Goal: Task Accomplishment & Management: Use online tool/utility

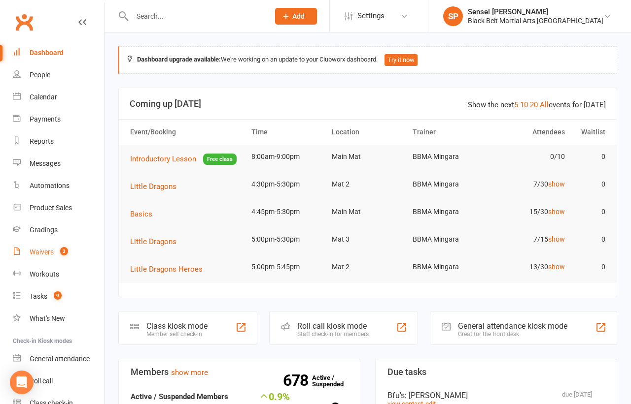
click at [45, 253] on div "Waivers" at bounding box center [42, 252] width 24 height 8
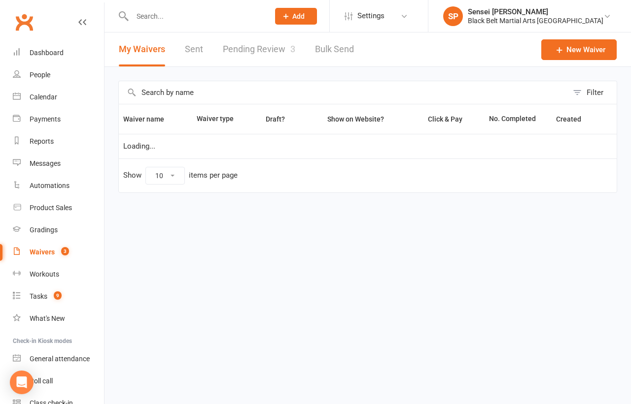
click at [258, 58] on link "Pending Review 3" at bounding box center [259, 50] width 72 height 34
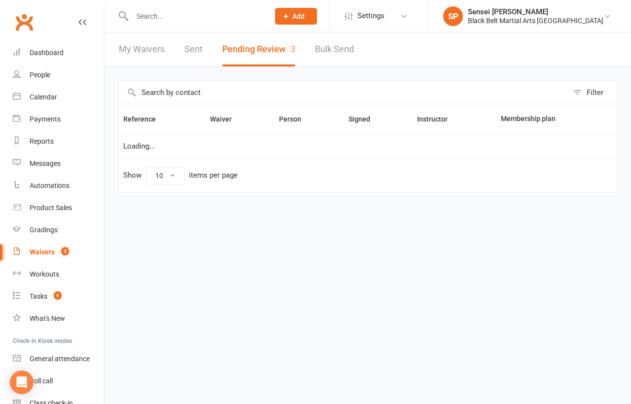
select select "50"
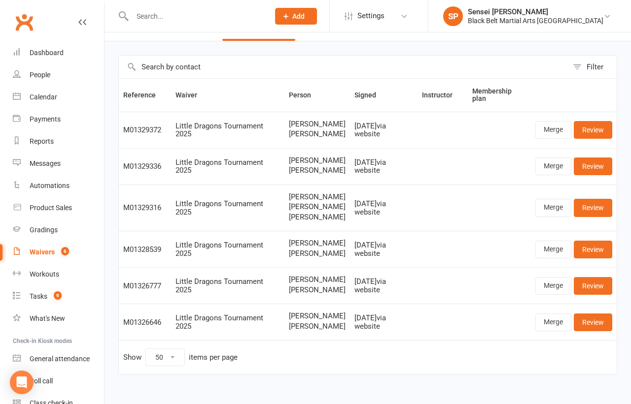
scroll to position [27, 0]
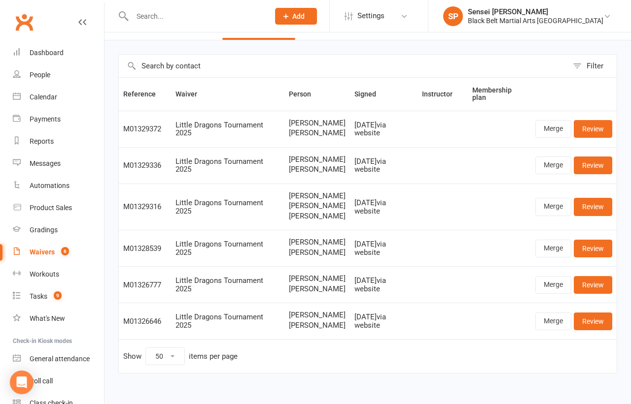
click at [142, 22] on input "text" at bounding box center [195, 16] width 133 height 14
click at [142, 18] on input "text" at bounding box center [195, 16] width 133 height 14
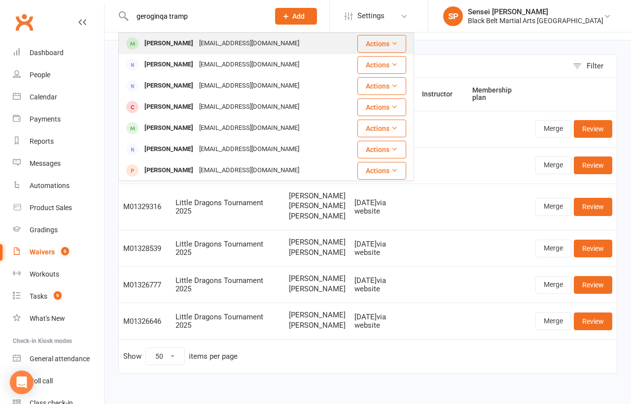
type input "geroginqa tramp"
click at [151, 41] on div "[PERSON_NAME]" at bounding box center [168, 43] width 55 height 14
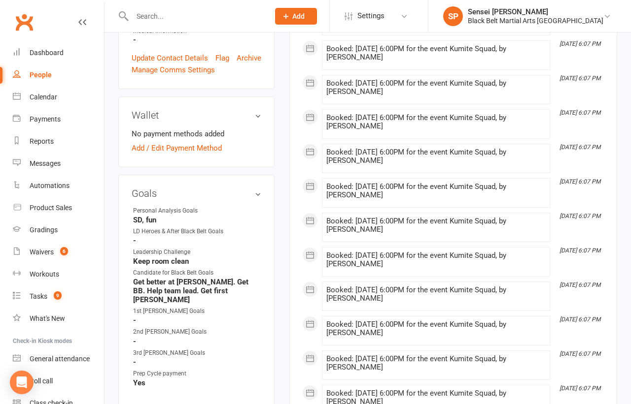
scroll to position [404, 0]
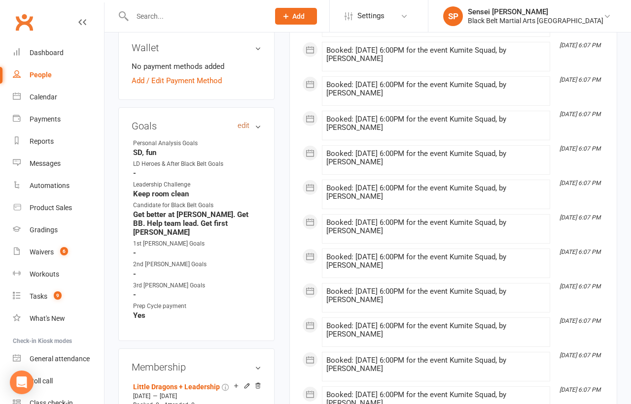
click at [244, 122] on link "edit" at bounding box center [243, 126] width 12 height 8
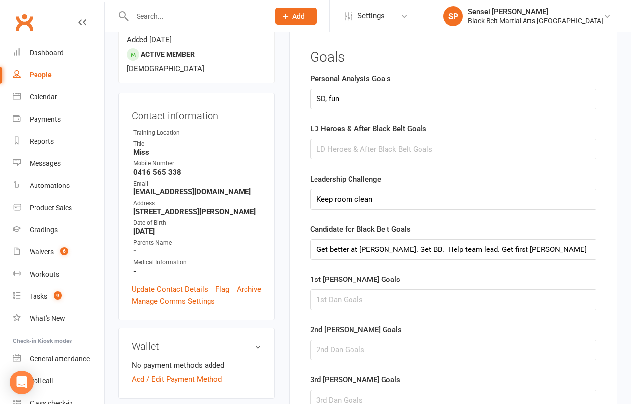
scroll to position [84, 0]
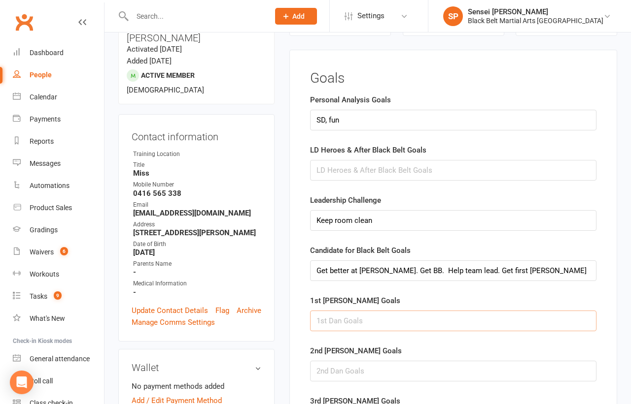
click at [484, 321] on input "text" at bounding box center [453, 321] width 286 height 21
click at [488, 318] on input "2nd [PERSON_NAME] and more, confident in [PERSON_NAME], still compete, medal in…" at bounding box center [453, 321] width 286 height 21
click at [546, 318] on input "2nd [PERSON_NAME] and more, confident in [PERSON_NAME], still compete, medal in…" at bounding box center [453, 321] width 286 height 21
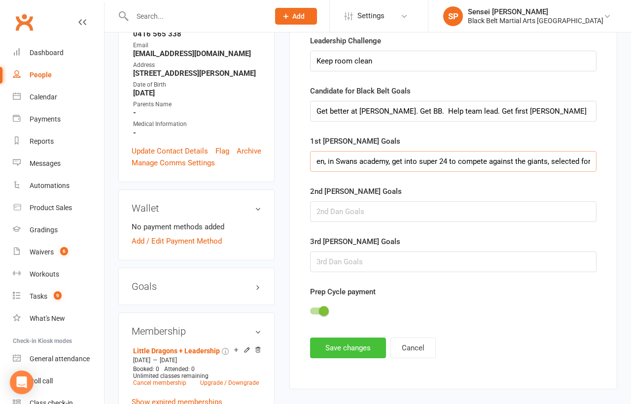
type input "2nd [PERSON_NAME] and more, confident in [PERSON_NAME], still compete, medal in…"
click at [343, 344] on button "Save changes" at bounding box center [348, 348] width 76 height 21
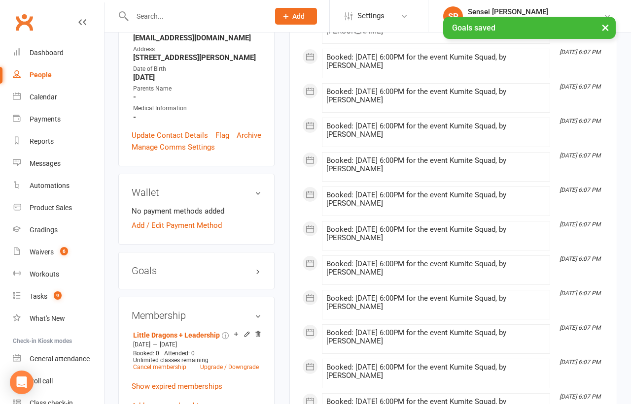
scroll to position [287, 0]
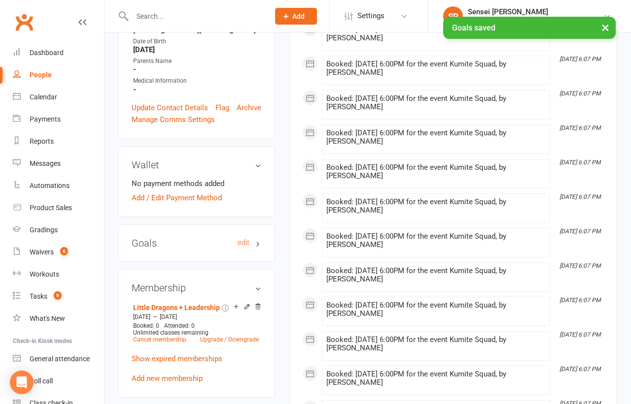
click at [259, 238] on h3 "Goals edit" at bounding box center [197, 243] width 130 height 11
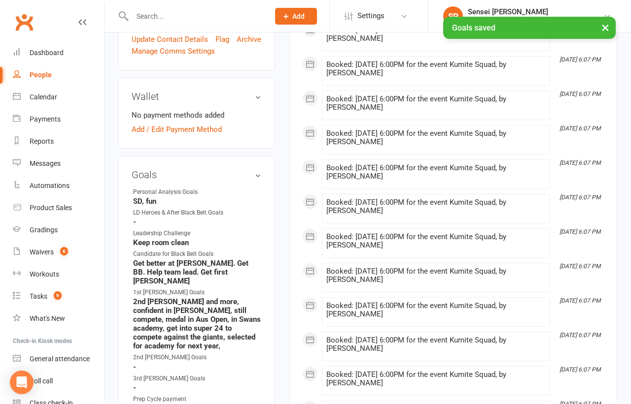
scroll to position [371, 0]
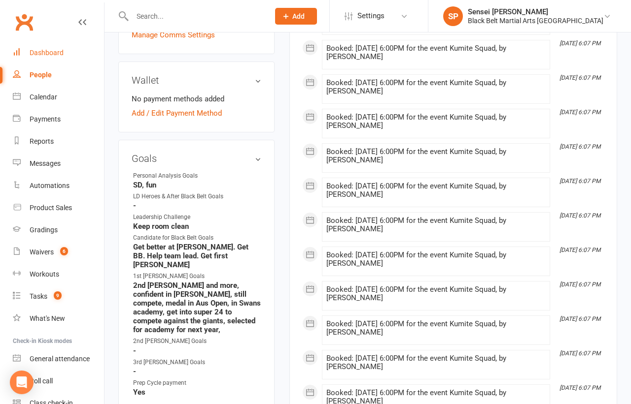
click at [55, 52] on div "Dashboard" at bounding box center [47, 53] width 34 height 8
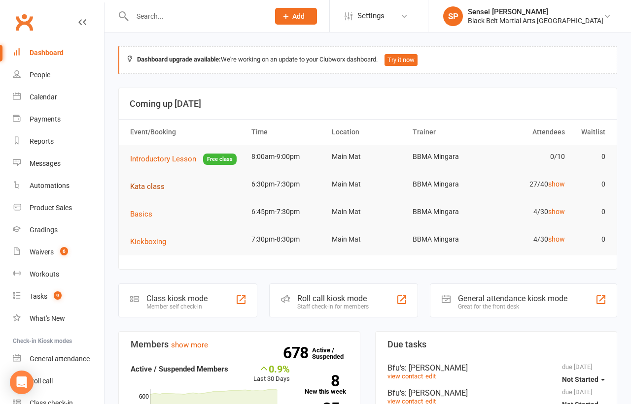
click at [155, 188] on span "Kata class" at bounding box center [147, 186] width 34 height 9
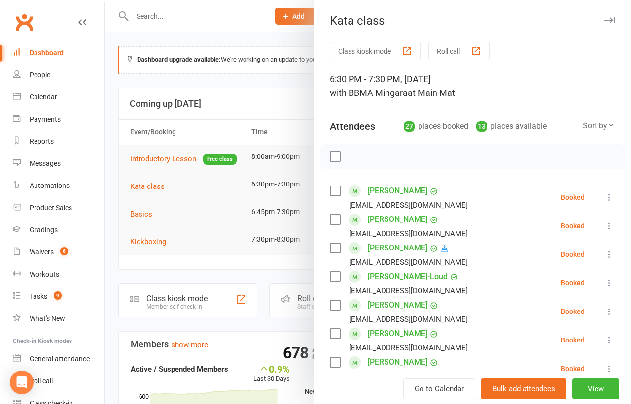
click at [335, 193] on label at bounding box center [335, 191] width 10 height 10
click at [331, 216] on label at bounding box center [335, 220] width 10 height 10
click at [335, 247] on label at bounding box center [335, 248] width 10 height 10
click at [335, 332] on label at bounding box center [335, 334] width 10 height 10
click at [335, 362] on label at bounding box center [335, 363] width 10 height 10
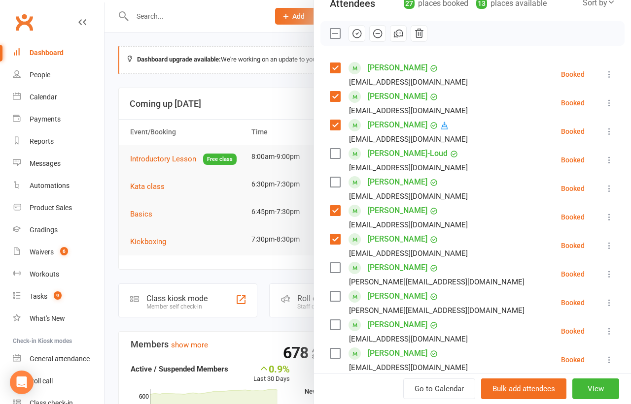
scroll to position [138, 0]
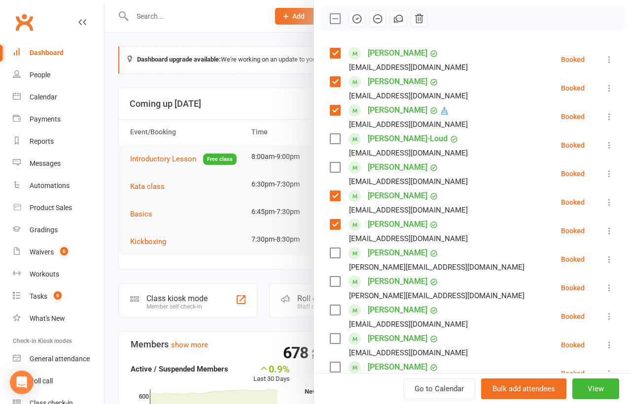
click at [336, 255] on label at bounding box center [335, 253] width 10 height 10
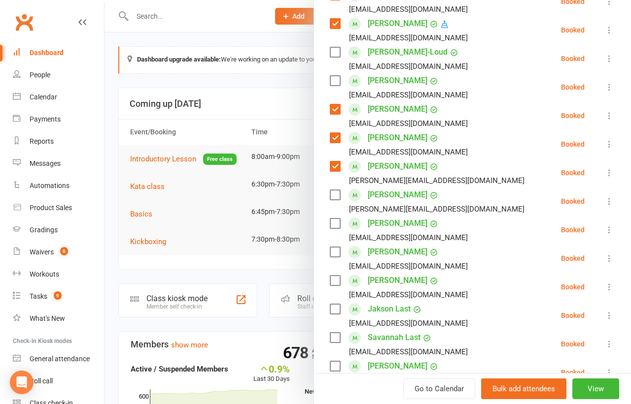
scroll to position [229, 0]
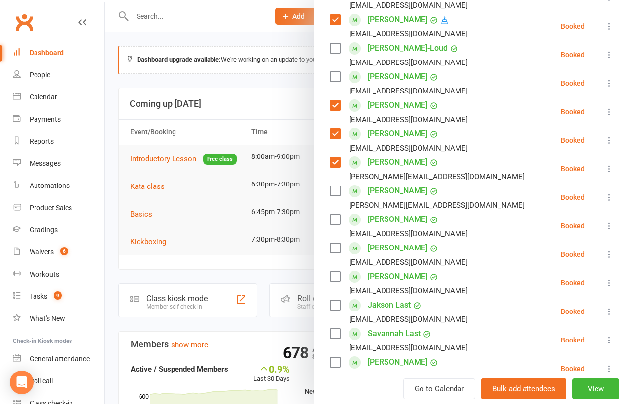
click at [333, 302] on label at bounding box center [335, 306] width 10 height 10
click at [333, 329] on label at bounding box center [335, 334] width 10 height 10
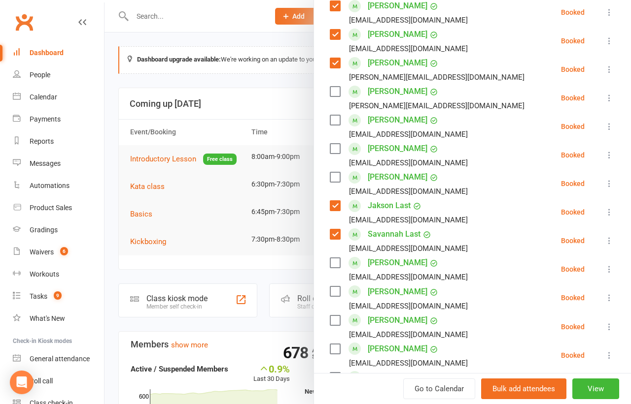
scroll to position [333, 0]
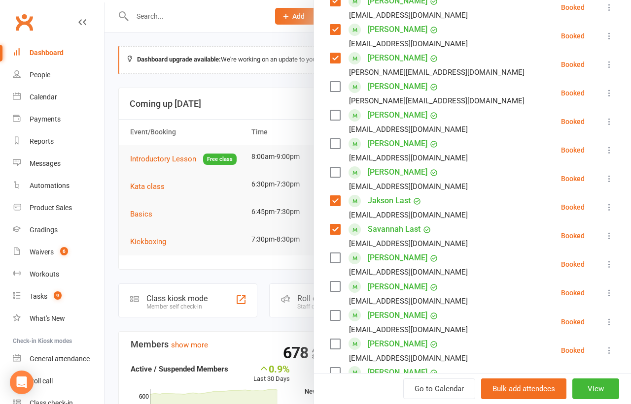
click at [333, 257] on label at bounding box center [335, 258] width 10 height 10
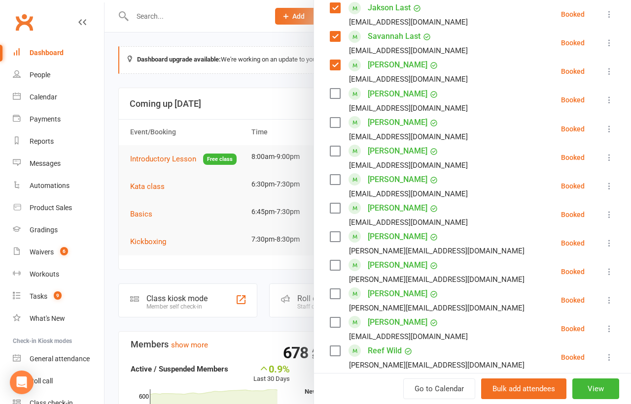
scroll to position [534, 0]
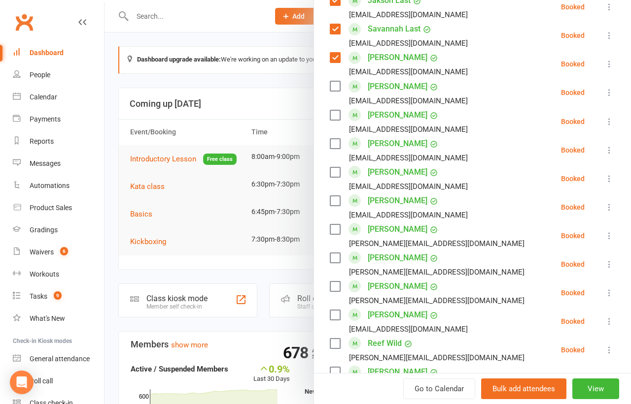
click at [334, 313] on label at bounding box center [335, 315] width 10 height 10
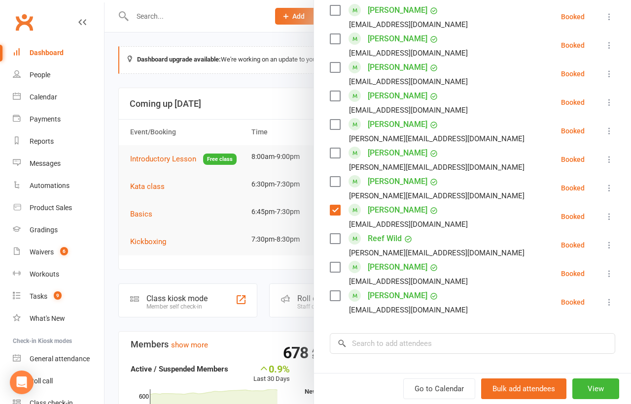
scroll to position [639, 0]
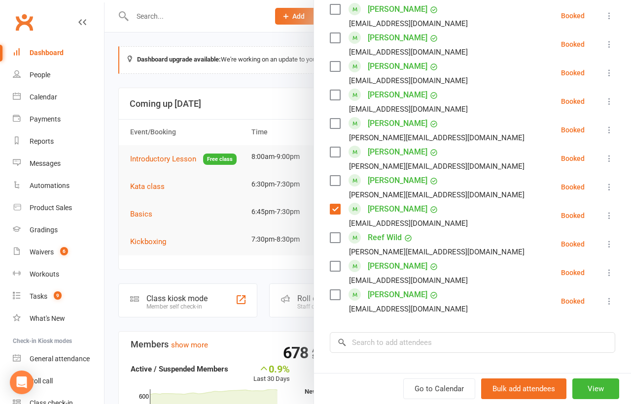
click at [334, 265] on label at bounding box center [335, 267] width 10 height 10
click at [357, 346] on input "search" at bounding box center [472, 343] width 285 height 21
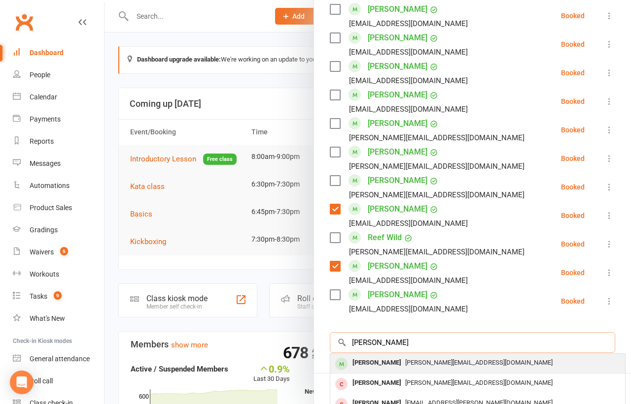
type input "[PERSON_NAME]"
click at [363, 365] on div "[PERSON_NAME]" at bounding box center [376, 363] width 57 height 14
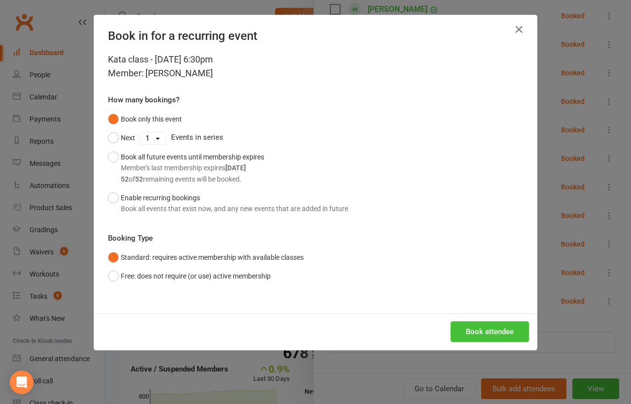
click at [467, 324] on button "Book attendee" at bounding box center [489, 332] width 78 height 21
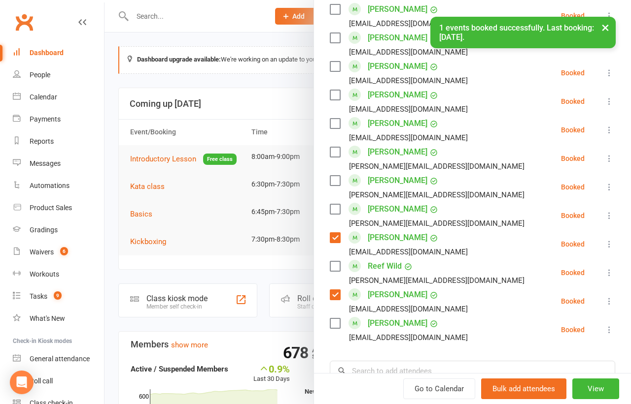
scroll to position [668, 0]
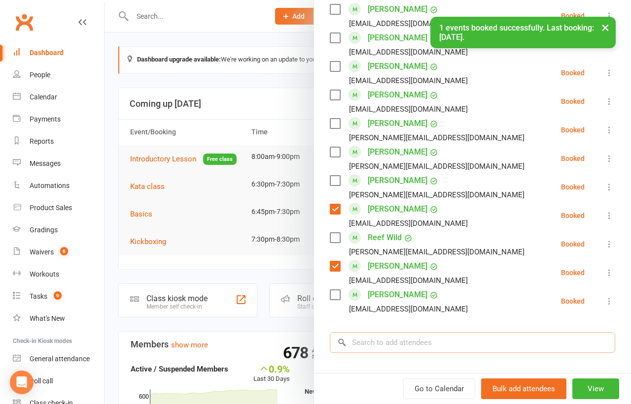
click at [370, 339] on input "search" at bounding box center [472, 343] width 285 height 21
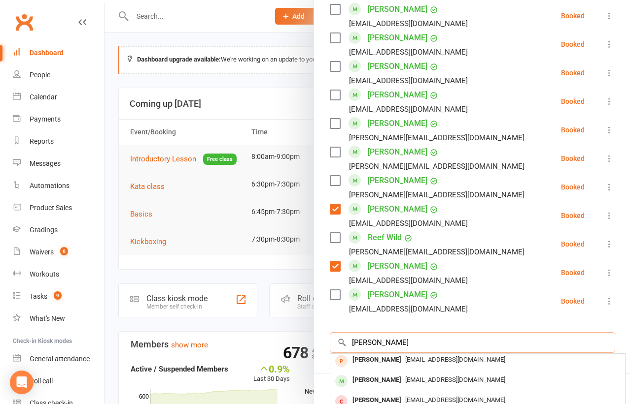
scroll to position [22, 0]
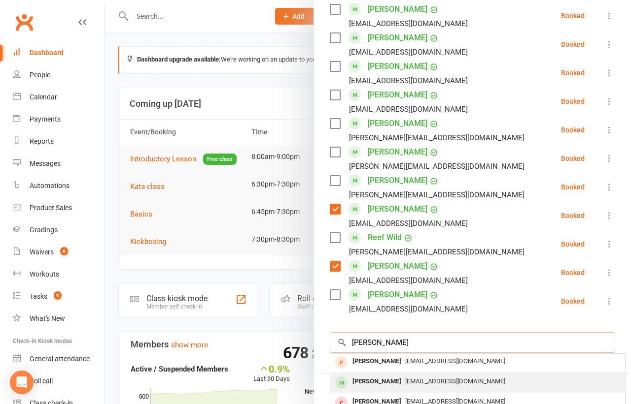
type input "[PERSON_NAME]"
click at [371, 378] on div "[PERSON_NAME]" at bounding box center [376, 382] width 57 height 14
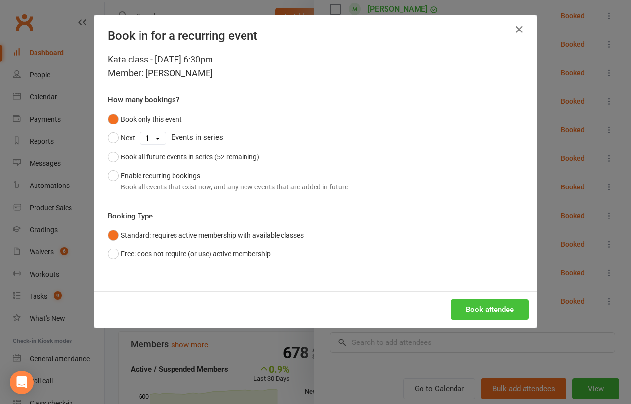
click at [468, 312] on button "Book attendee" at bounding box center [489, 310] width 78 height 21
click at [468, 312] on div "Loading..." at bounding box center [315, 310] width 442 height 36
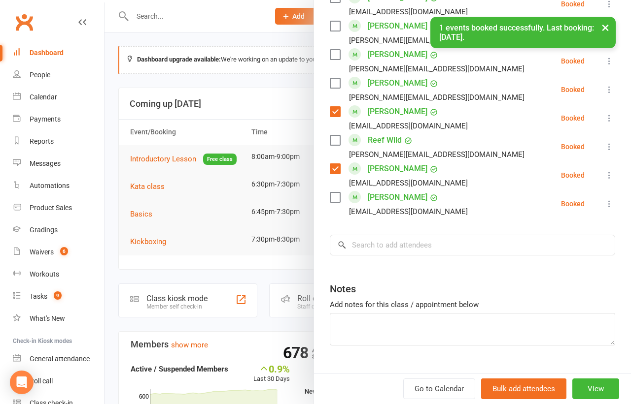
scroll to position [778, 0]
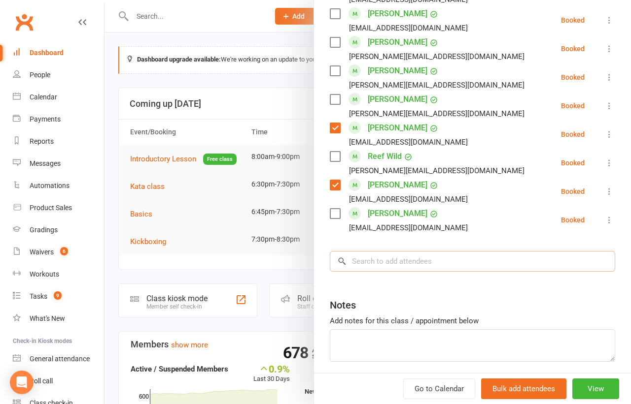
click at [379, 260] on input "search" at bounding box center [472, 261] width 285 height 21
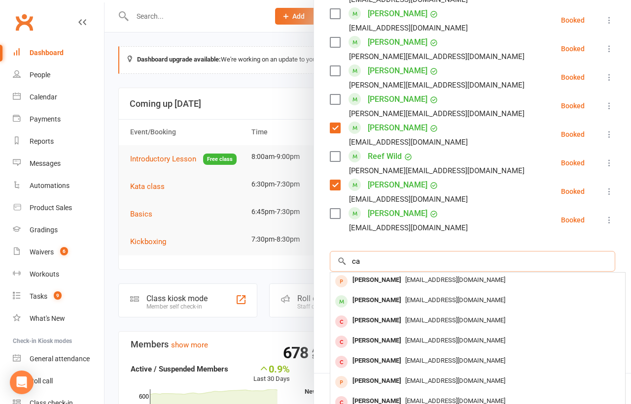
type input "c"
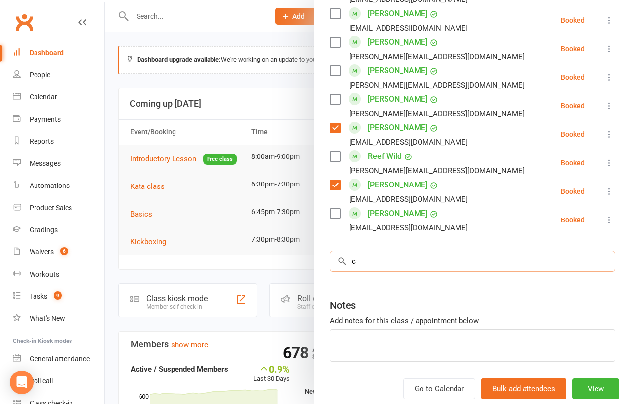
scroll to position [0, 0]
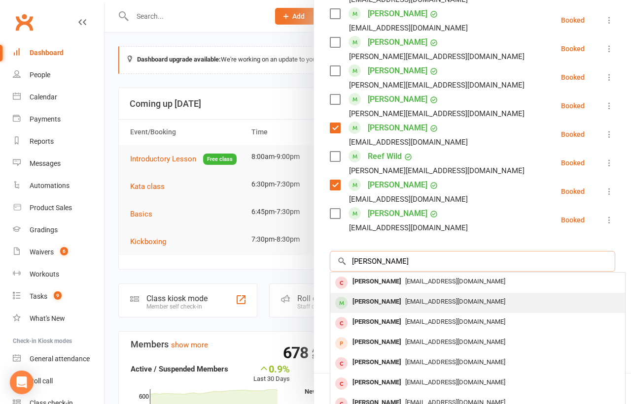
type input "[PERSON_NAME]"
click at [382, 304] on div "[PERSON_NAME]" at bounding box center [376, 302] width 57 height 14
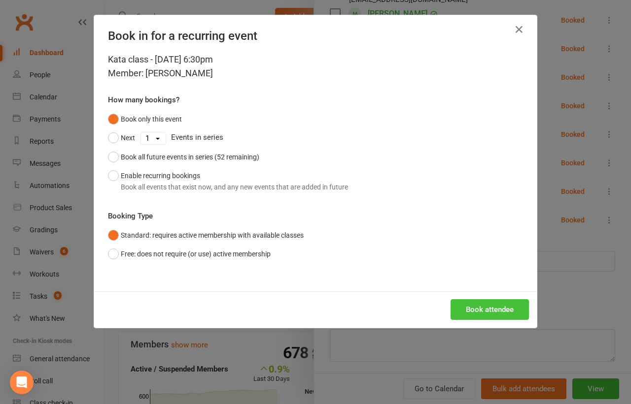
click at [477, 313] on button "Book attendee" at bounding box center [489, 310] width 78 height 21
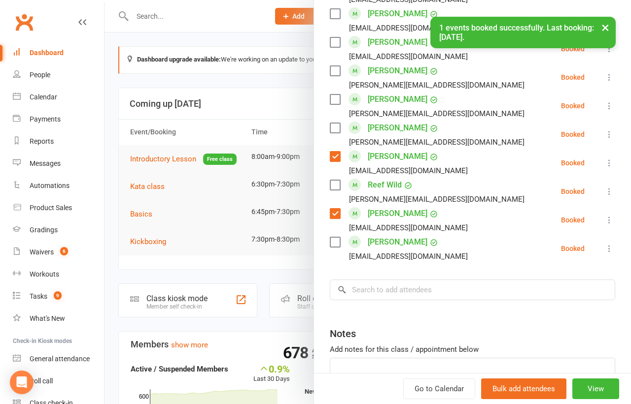
scroll to position [806, 0]
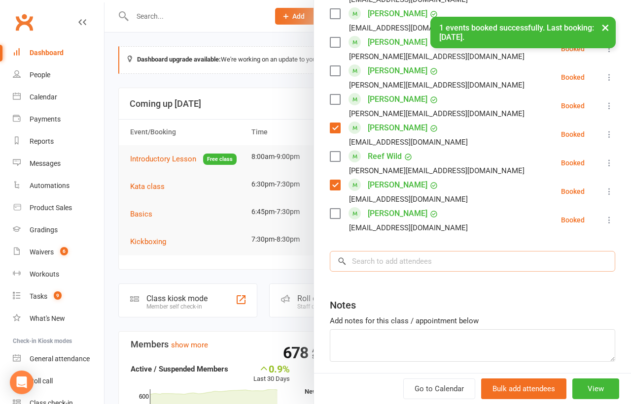
click at [375, 260] on input "search" at bounding box center [472, 261] width 285 height 21
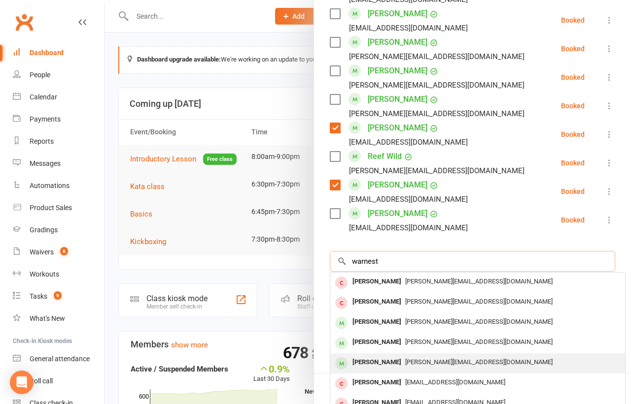
type input "warnest"
click at [364, 360] on div "[PERSON_NAME]" at bounding box center [376, 363] width 57 height 14
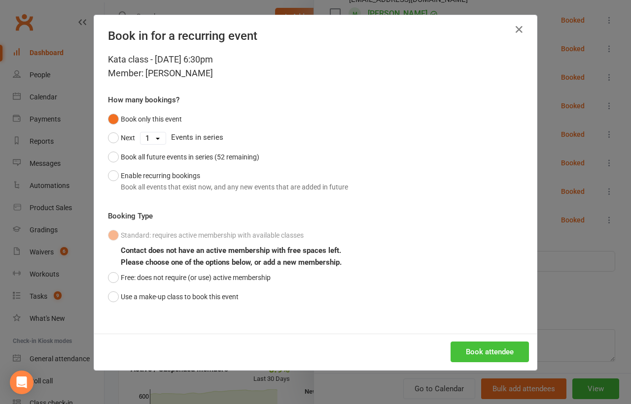
click at [465, 349] on button "Book attendee" at bounding box center [489, 352] width 78 height 21
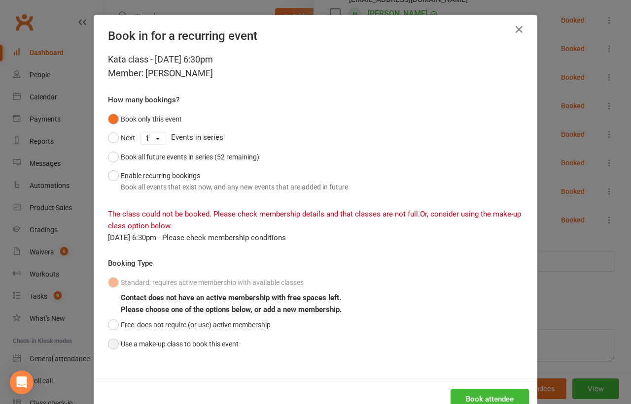
click at [109, 346] on button "Use a make-up class to book this event" at bounding box center [173, 344] width 131 height 19
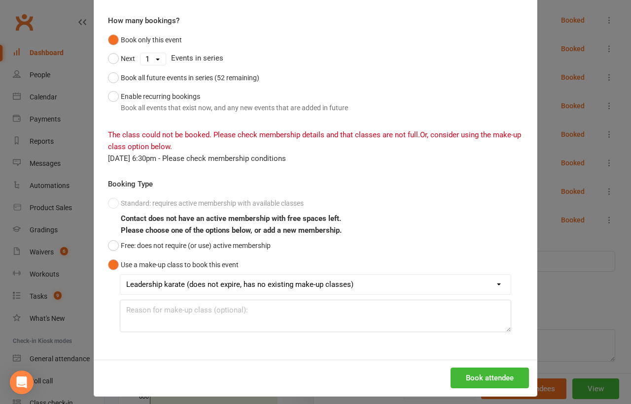
scroll to position [84, 0]
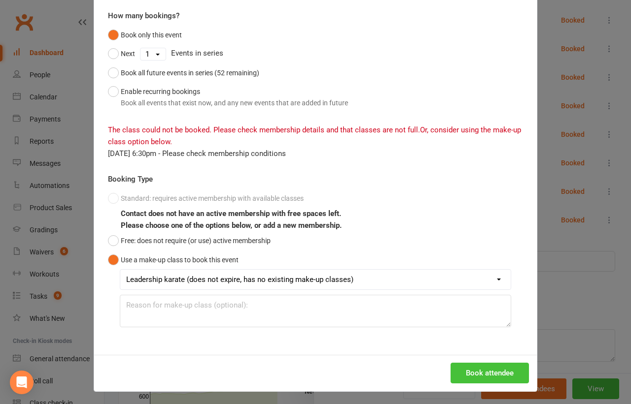
click at [469, 371] on button "Book attendee" at bounding box center [489, 373] width 78 height 21
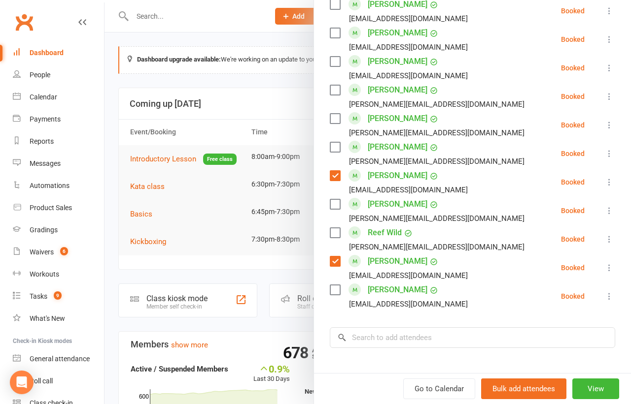
scroll to position [871, 0]
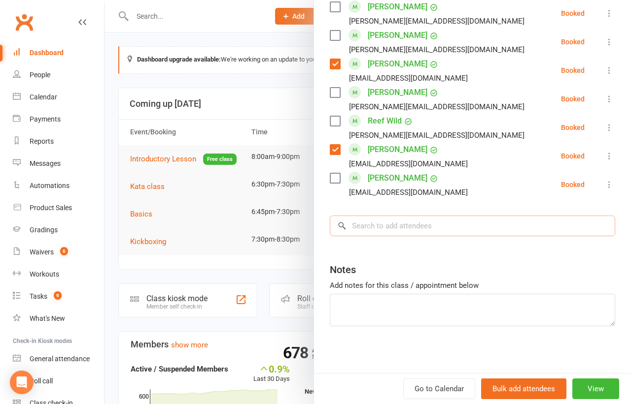
click at [401, 224] on input "search" at bounding box center [472, 226] width 285 height 21
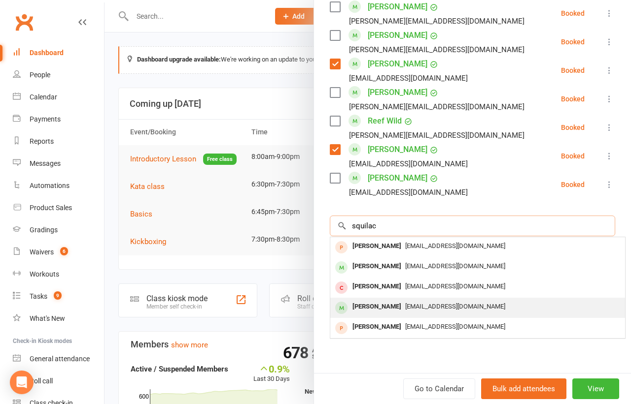
type input "squilac"
click at [372, 302] on div "[PERSON_NAME]" at bounding box center [376, 307] width 57 height 14
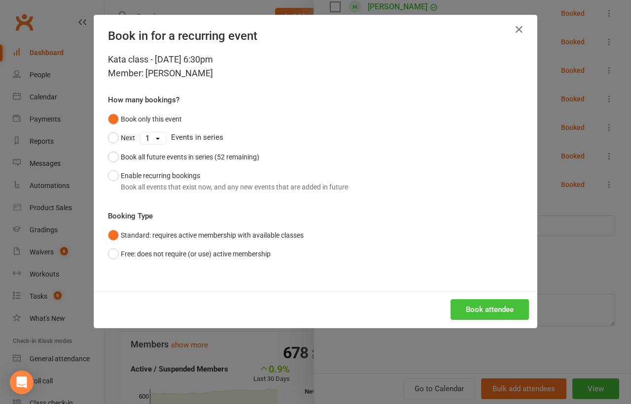
click at [466, 311] on button "Book attendee" at bounding box center [489, 310] width 78 height 21
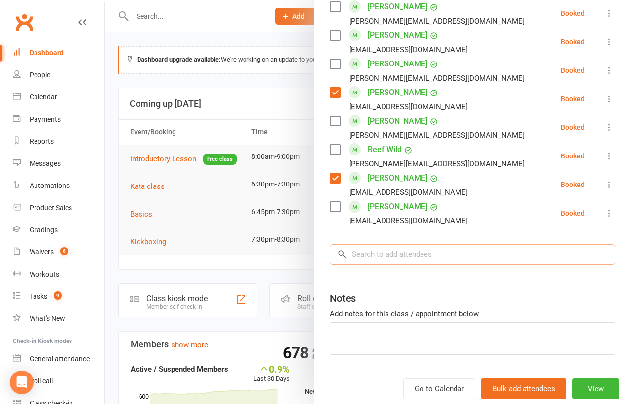
click at [383, 252] on input "search" at bounding box center [472, 254] width 285 height 21
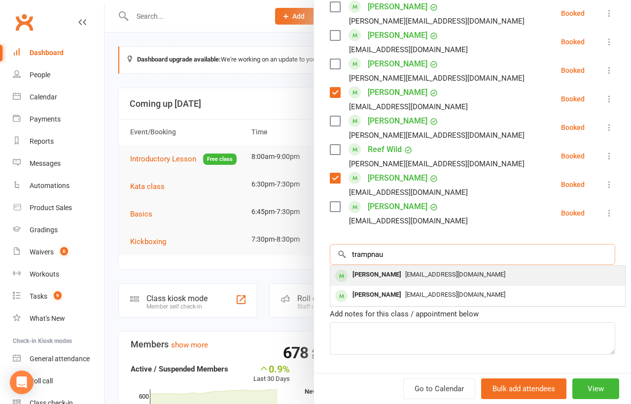
type input "trampnau"
click at [378, 276] on div "[PERSON_NAME]" at bounding box center [376, 275] width 57 height 14
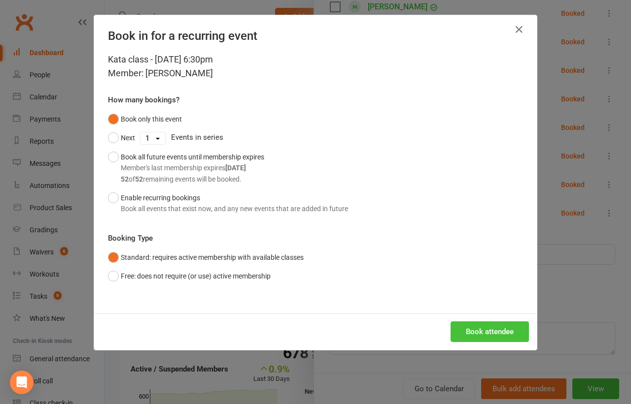
click at [464, 332] on button "Book attendee" at bounding box center [489, 332] width 78 height 21
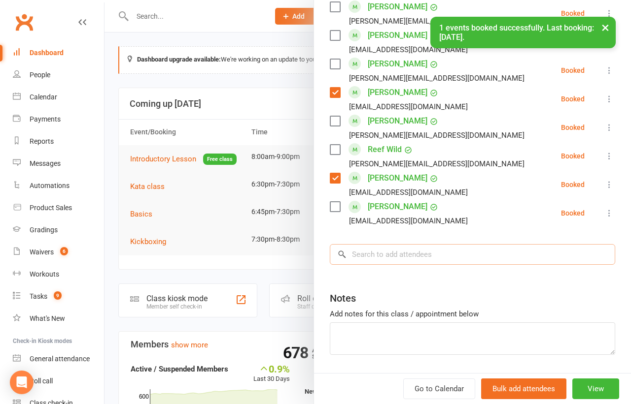
click at [375, 262] on input "search" at bounding box center [472, 254] width 285 height 21
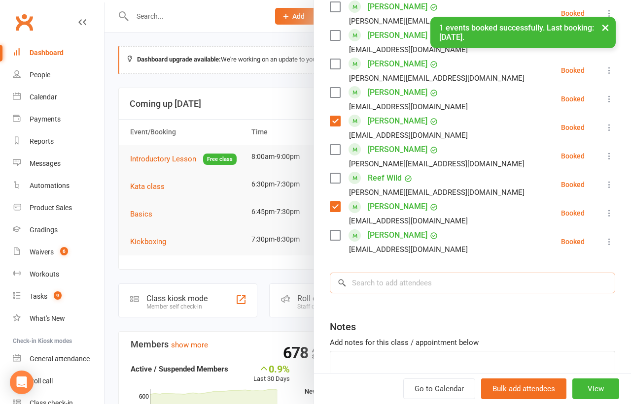
type input "c"
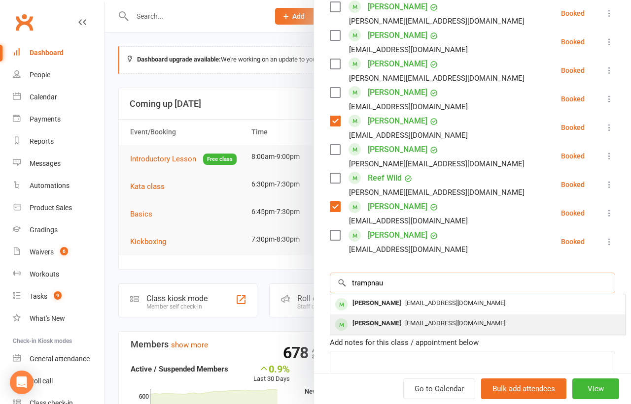
type input "trampnau"
click at [369, 325] on div "[PERSON_NAME]" at bounding box center [376, 324] width 57 height 14
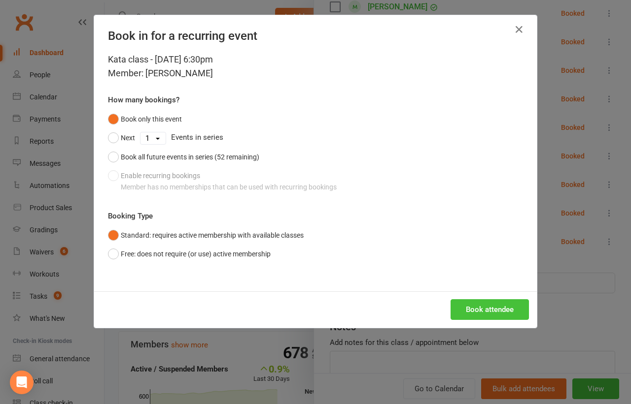
click at [478, 308] on button "Book attendee" at bounding box center [489, 310] width 78 height 21
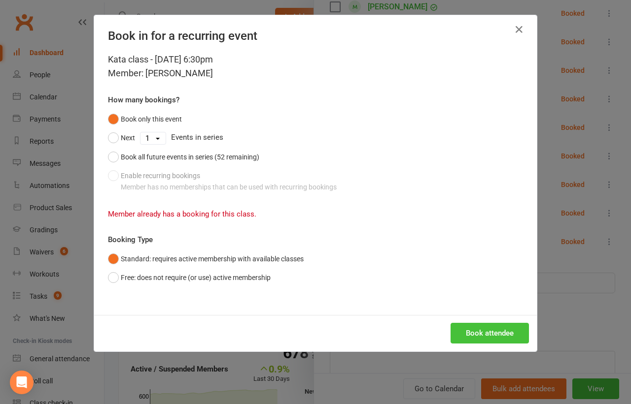
click at [470, 330] on button "Book attendee" at bounding box center [489, 333] width 78 height 21
click at [550, 277] on div "Book in for a recurring event Kata class - [DATE] 6:30pm Member: [PERSON_NAME] …" at bounding box center [315, 202] width 631 height 404
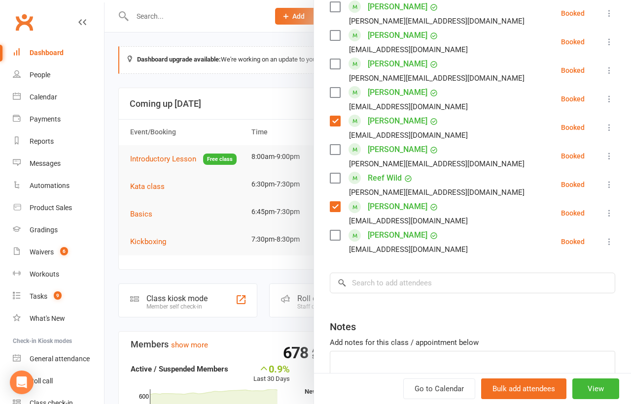
click at [508, 240] on li "[PERSON_NAME] [PERSON_NAME][EMAIL_ADDRESS][DOMAIN_NAME] Booked More info Remove…" at bounding box center [472, 242] width 285 height 29
click at [364, 277] on input "search" at bounding box center [472, 283] width 285 height 21
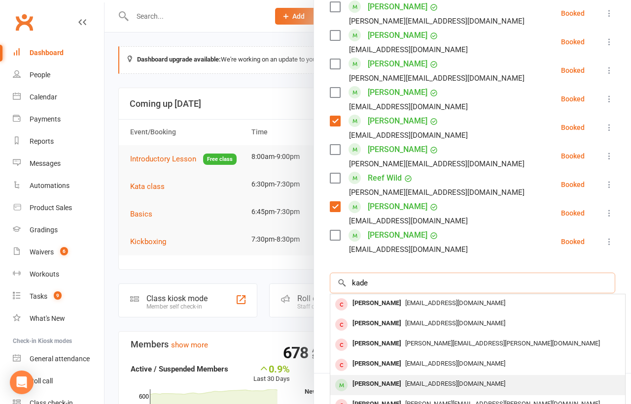
type input "kade"
click at [371, 385] on div "[PERSON_NAME]" at bounding box center [376, 384] width 57 height 14
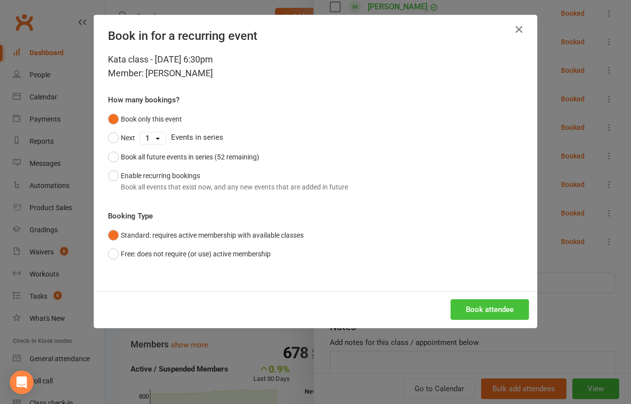
click at [485, 315] on button "Book attendee" at bounding box center [489, 310] width 78 height 21
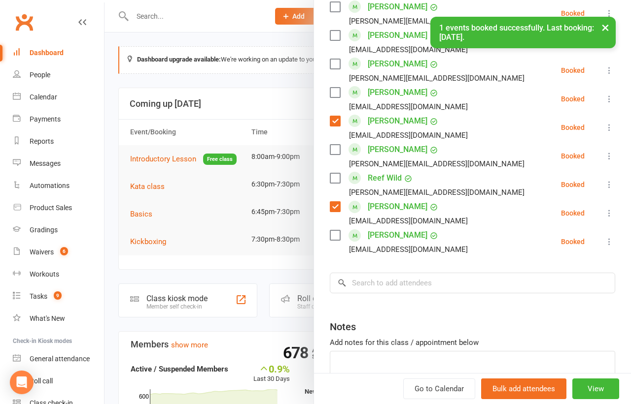
scroll to position [899, 0]
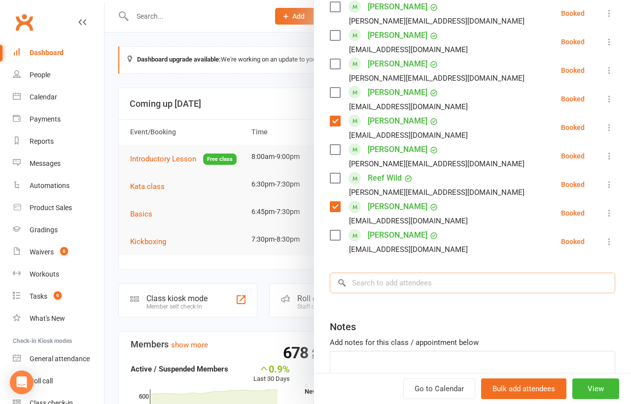
click at [385, 285] on input "search" at bounding box center [472, 283] width 285 height 21
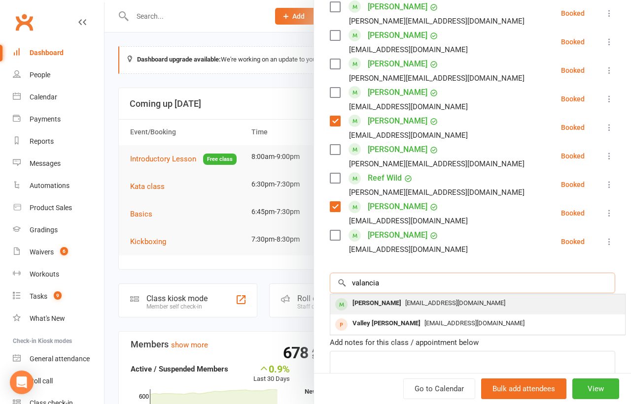
type input "valancia"
click at [389, 309] on div "[PERSON_NAME]" at bounding box center [376, 304] width 57 height 14
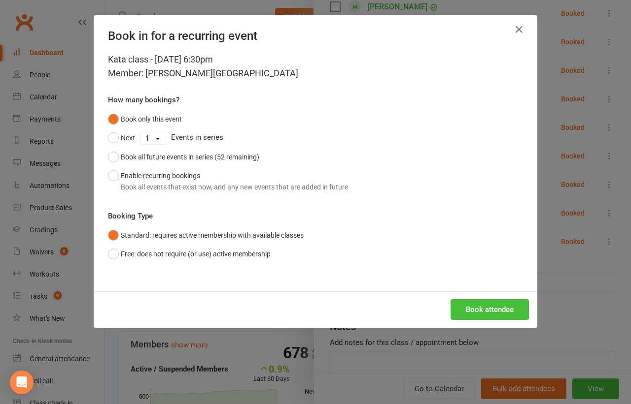
click at [490, 300] on button "Book attendee" at bounding box center [489, 310] width 78 height 21
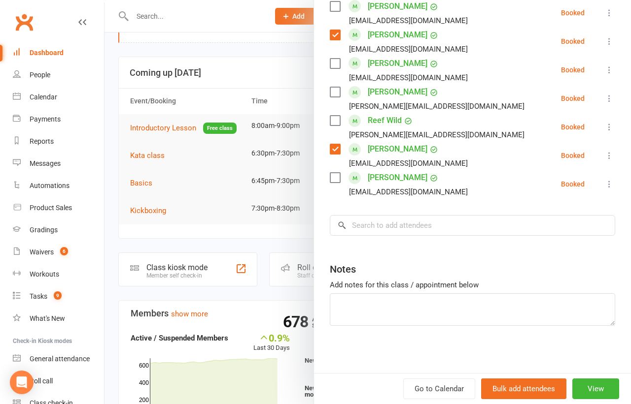
scroll to position [32, 0]
click at [374, 229] on input "search" at bounding box center [472, 225] width 285 height 21
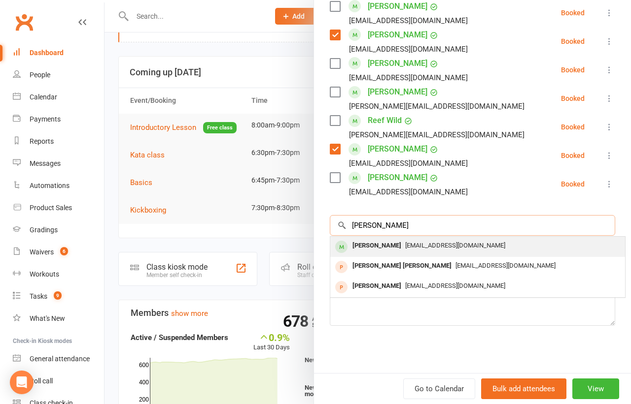
type input "[PERSON_NAME]"
click at [377, 246] on div "[PERSON_NAME]" at bounding box center [376, 246] width 57 height 14
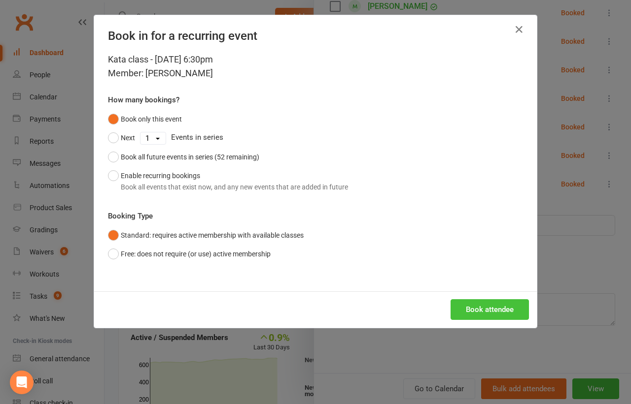
click at [462, 305] on button "Book attendee" at bounding box center [489, 310] width 78 height 21
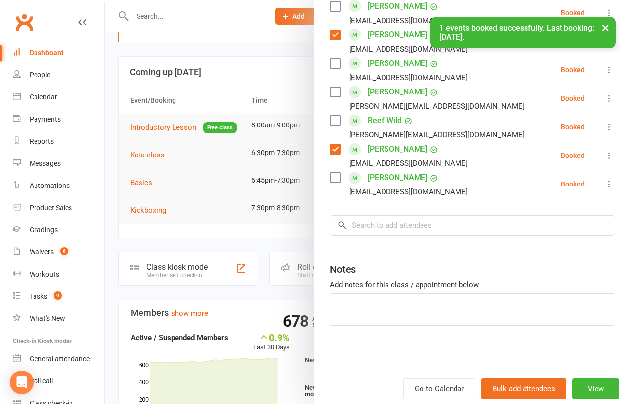
scroll to position [1013, 0]
click at [334, 92] on label at bounding box center [335, 93] width 10 height 10
click at [335, 67] on label at bounding box center [335, 64] width 10 height 10
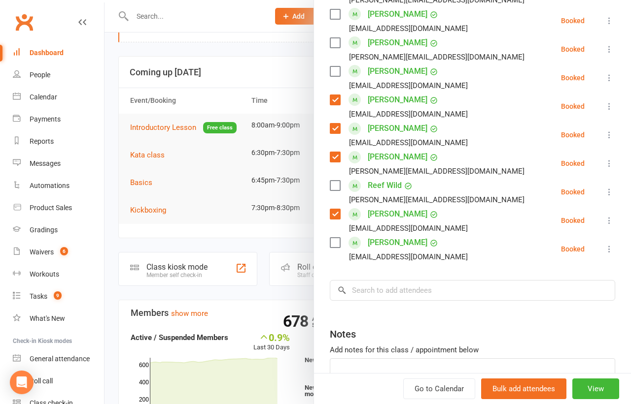
scroll to position [938, 0]
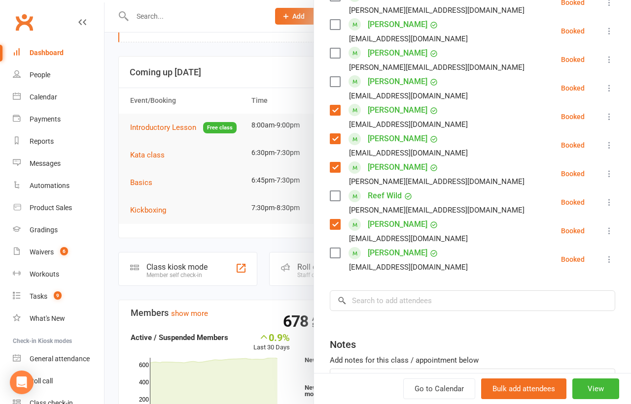
click at [332, 78] on label at bounding box center [335, 82] width 10 height 10
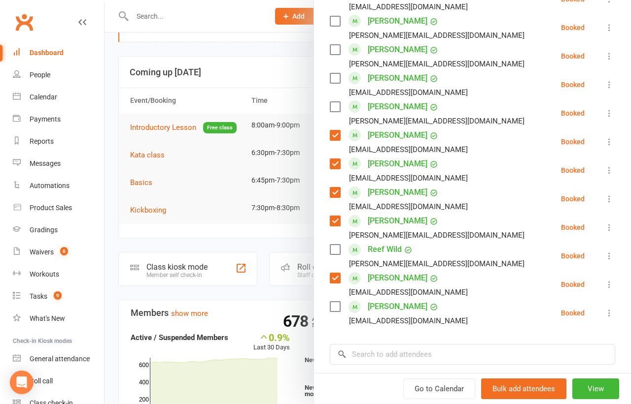
scroll to position [872, 0]
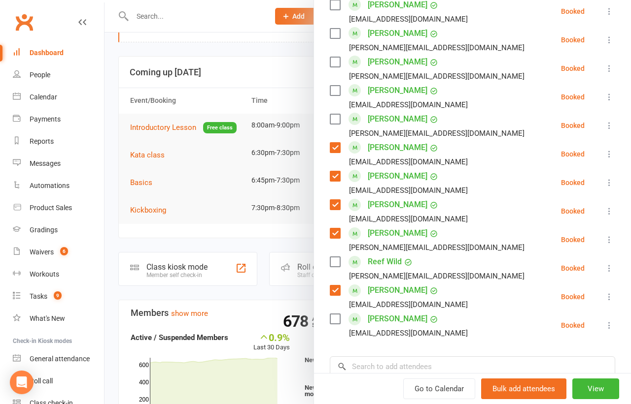
click at [335, 89] on label at bounding box center [335, 91] width 10 height 10
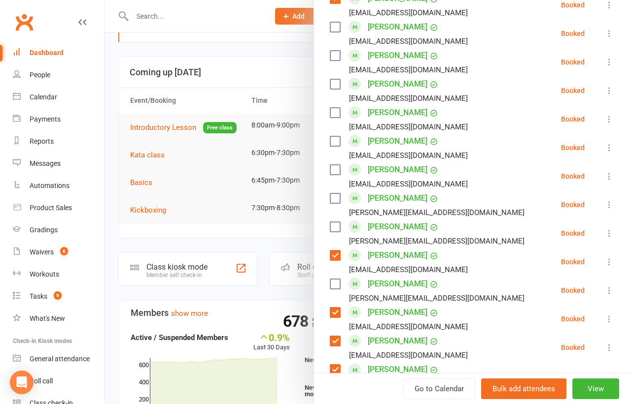
scroll to position [704, 0]
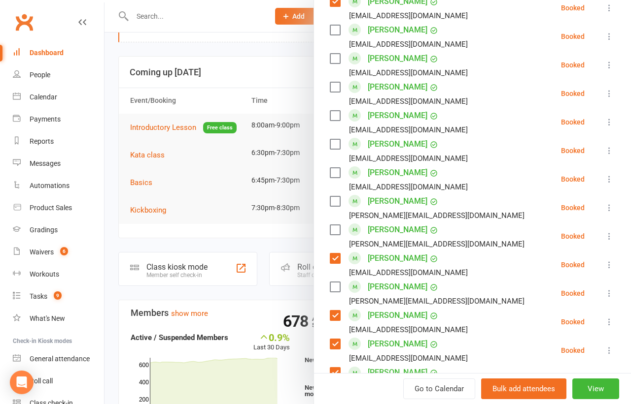
click at [335, 89] on label at bounding box center [335, 87] width 10 height 10
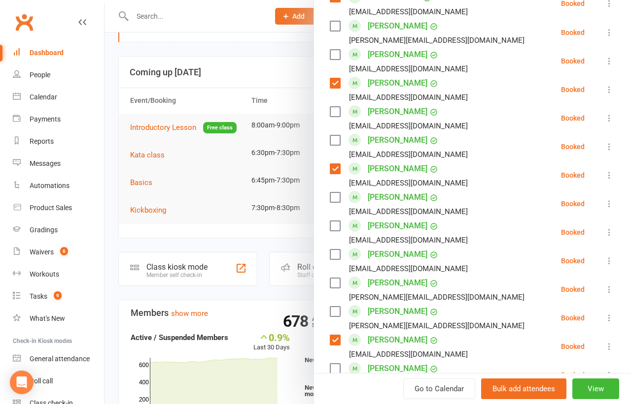
scroll to position [621, 0]
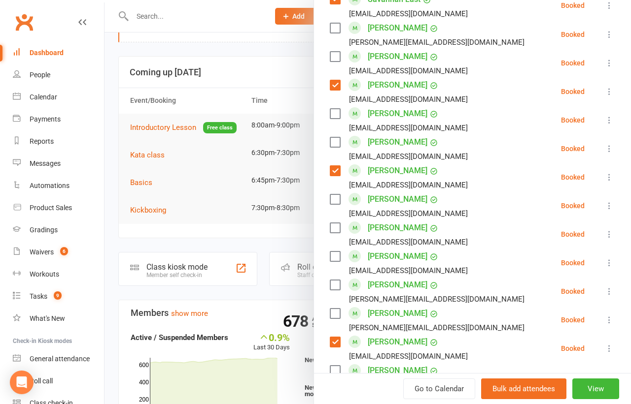
click at [334, 56] on label at bounding box center [335, 57] width 10 height 10
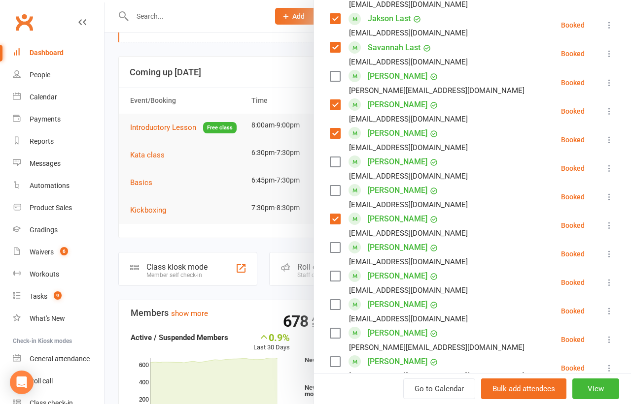
scroll to position [565, 0]
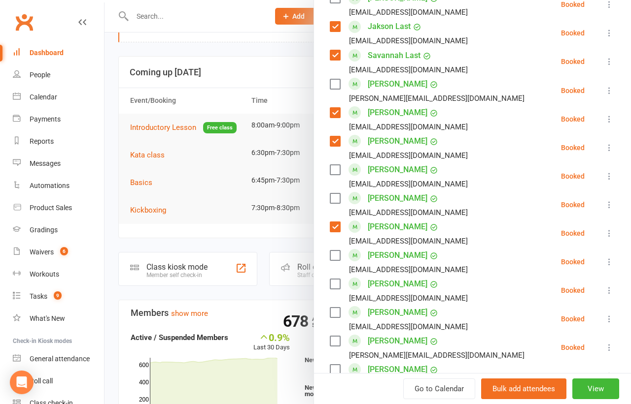
click at [332, 83] on label at bounding box center [335, 84] width 10 height 10
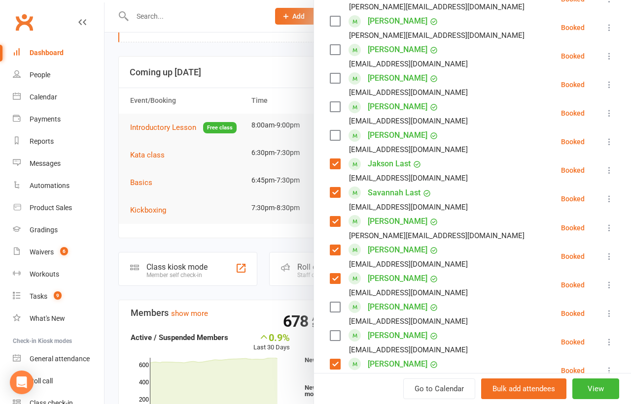
scroll to position [427, 0]
click at [335, 48] on label at bounding box center [335, 50] width 10 height 10
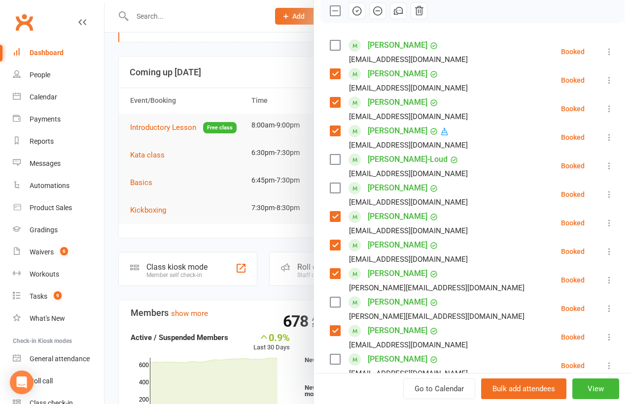
scroll to position [143, 0]
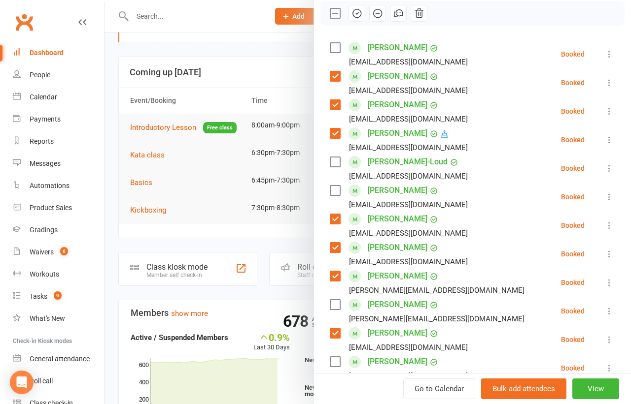
click at [335, 43] on label at bounding box center [335, 48] width 10 height 10
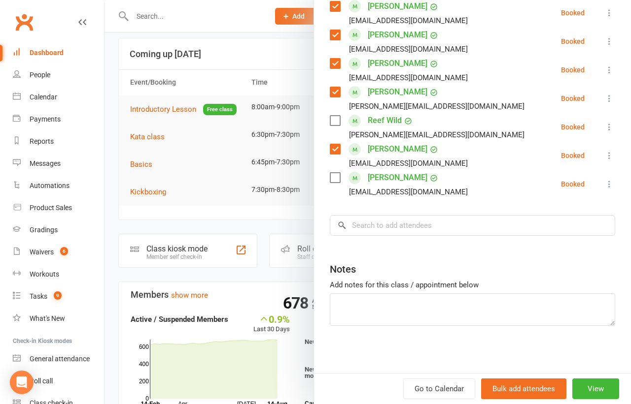
scroll to position [53, 0]
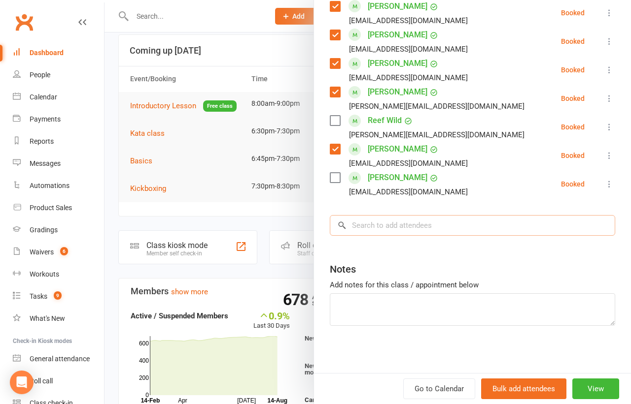
click at [361, 224] on input "search" at bounding box center [472, 225] width 285 height 21
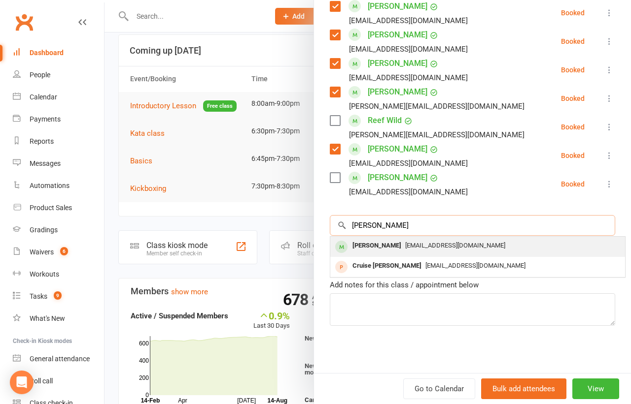
type input "[PERSON_NAME]"
click at [373, 248] on div "[PERSON_NAME]" at bounding box center [376, 246] width 57 height 14
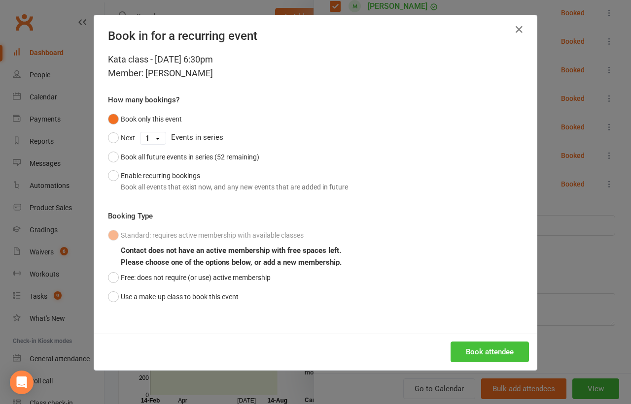
click at [464, 350] on button "Book attendee" at bounding box center [489, 352] width 78 height 21
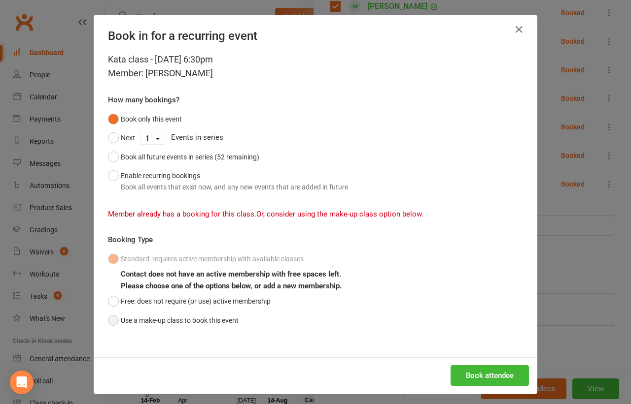
click at [111, 322] on button "Use a make-up class to book this event" at bounding box center [173, 320] width 131 height 19
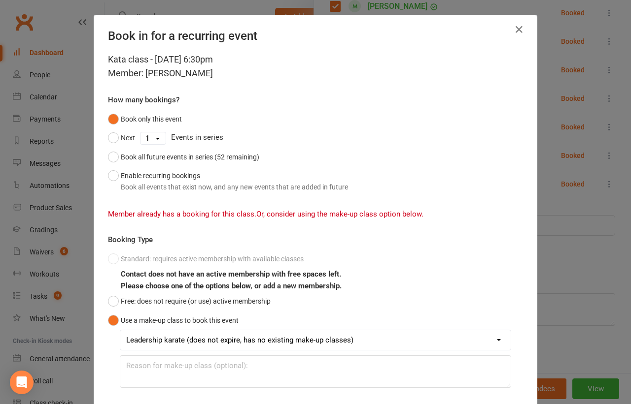
scroll to position [61, 0]
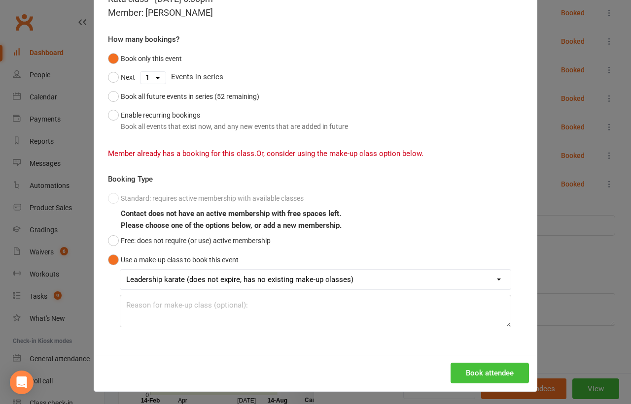
click at [468, 372] on button "Book attendee" at bounding box center [489, 373] width 78 height 21
click at [574, 262] on div "Book in for a recurring event Kata class - [DATE] 6:30pm Member: [PERSON_NAME] …" at bounding box center [315, 202] width 631 height 404
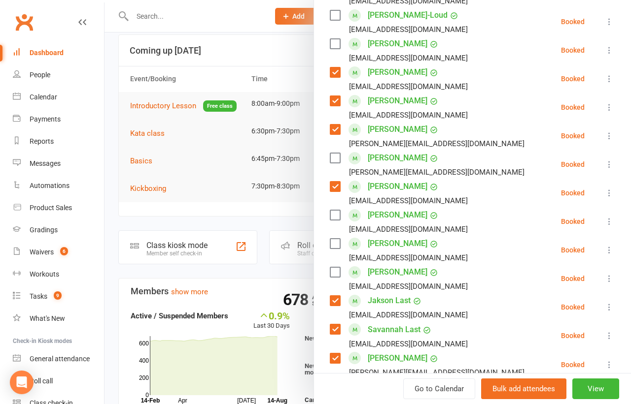
scroll to position [0, 0]
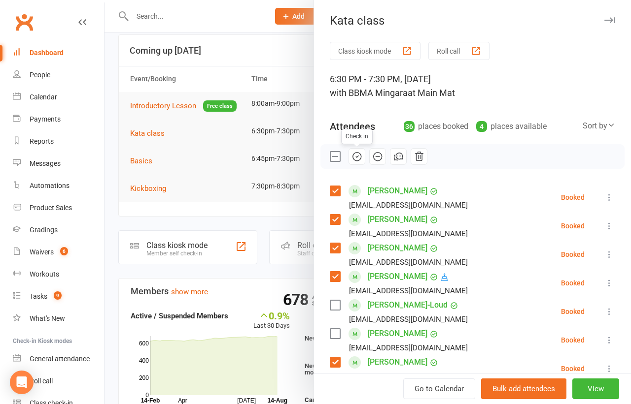
click at [355, 157] on icon "button" at bounding box center [356, 156] width 11 height 11
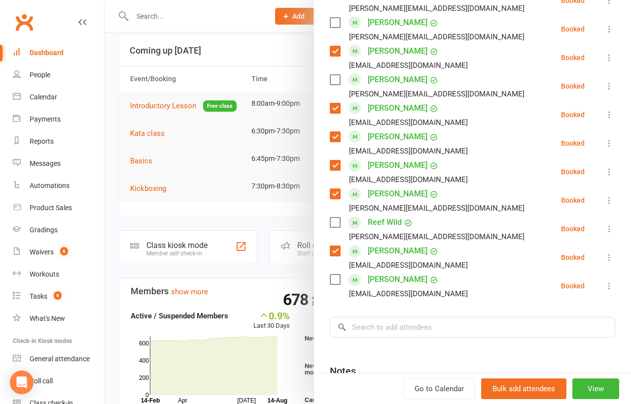
scroll to position [1014, 0]
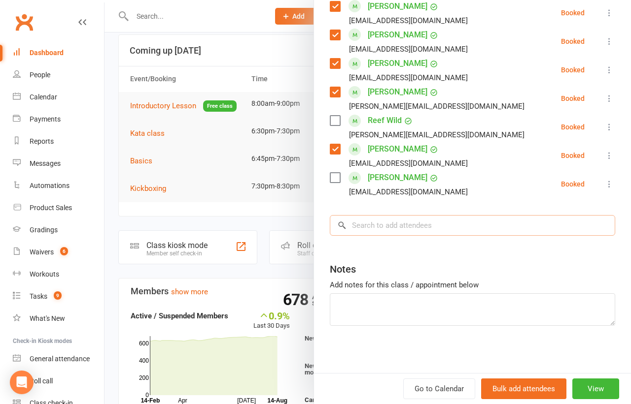
click at [374, 226] on input "search" at bounding box center [472, 225] width 285 height 21
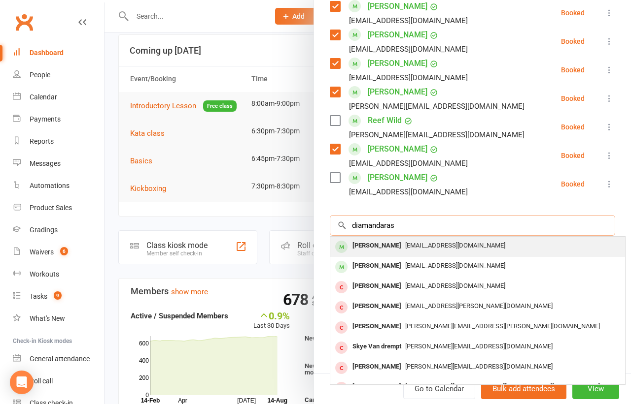
type input "diamandaras"
click at [370, 251] on div "[PERSON_NAME]" at bounding box center [376, 246] width 57 height 14
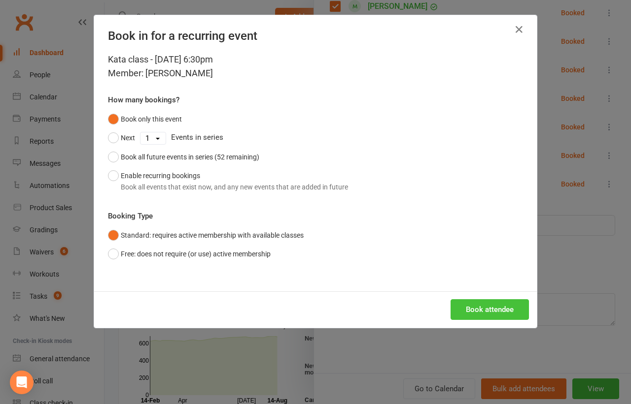
click at [468, 304] on button "Book attendee" at bounding box center [489, 310] width 78 height 21
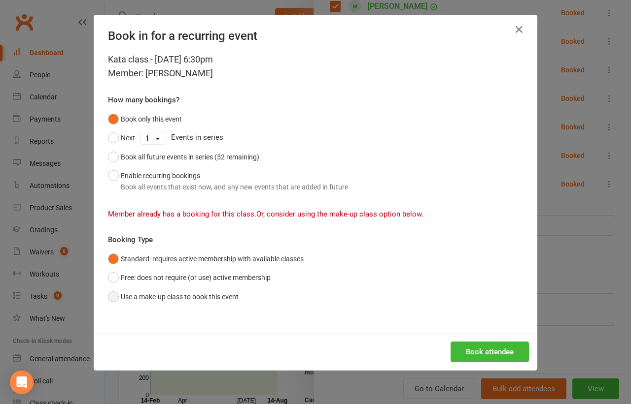
click at [110, 295] on button "Use a make-up class to book this event" at bounding box center [173, 297] width 131 height 19
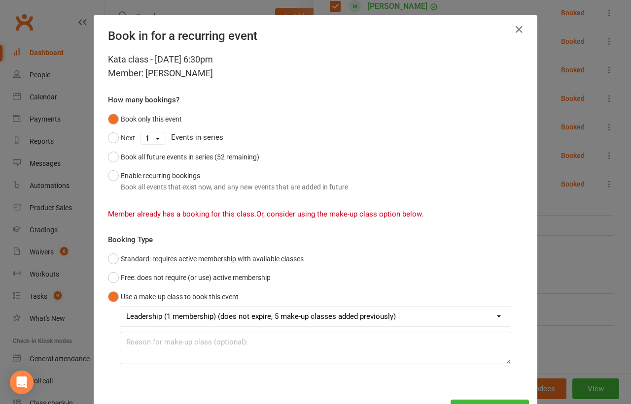
scroll to position [37, 0]
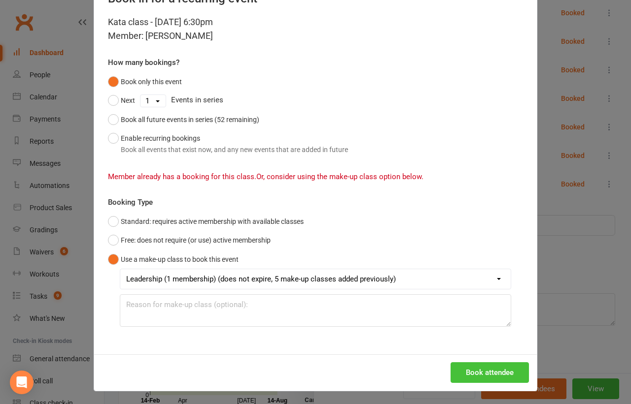
click at [478, 376] on button "Book attendee" at bounding box center [489, 373] width 78 height 21
click at [561, 214] on div "Book in for a recurring event Kata class - [DATE] 6:30pm Member: [PERSON_NAME] …" at bounding box center [315, 202] width 631 height 404
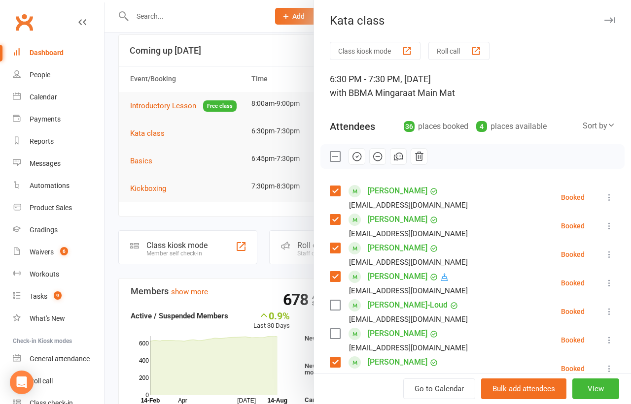
scroll to position [0, 0]
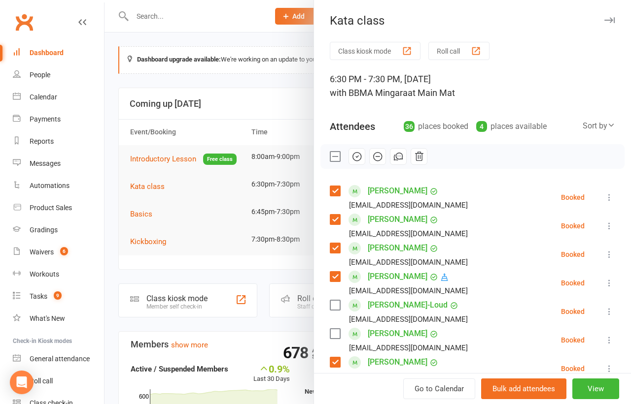
click at [356, 157] on icon "button" at bounding box center [356, 156] width 11 height 11
